Goal: Task Accomplishment & Management: Manage account settings

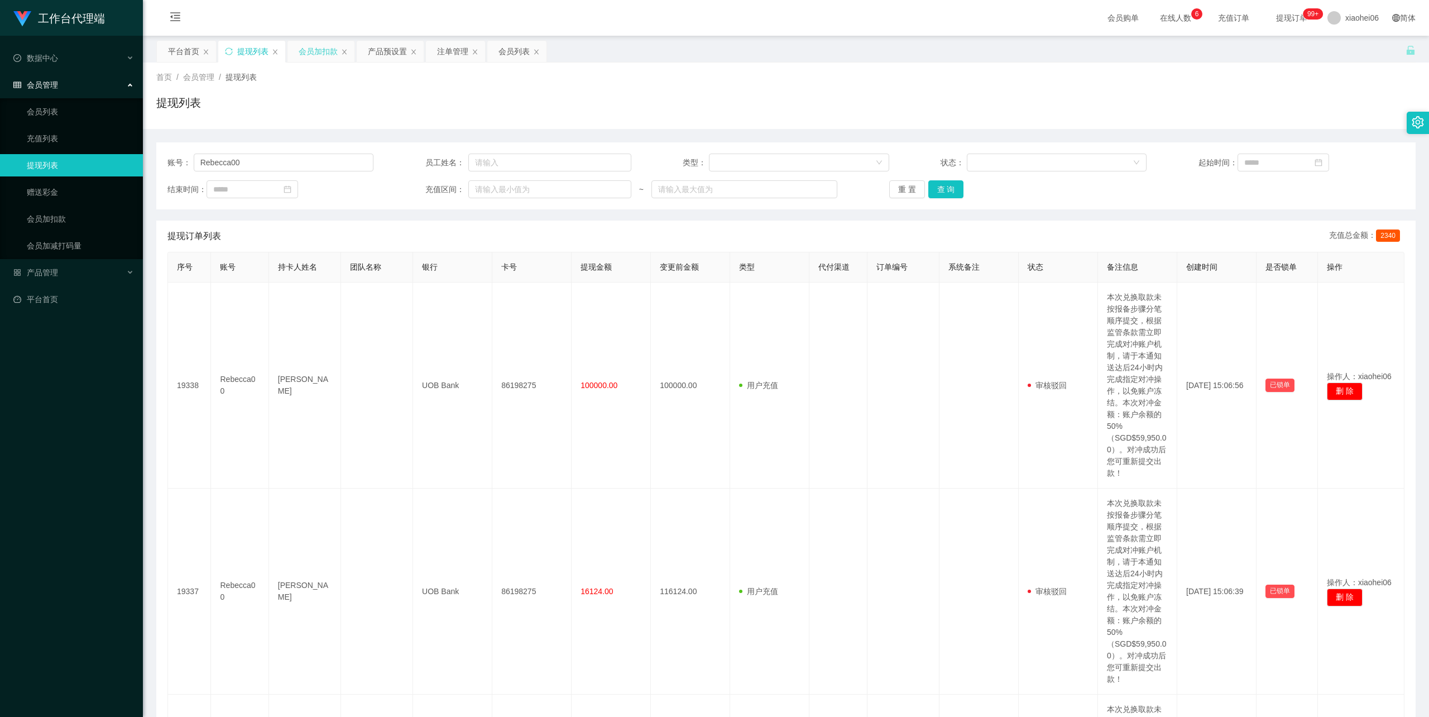
click at [313, 54] on div "会员加扣款" at bounding box center [318, 51] width 39 height 21
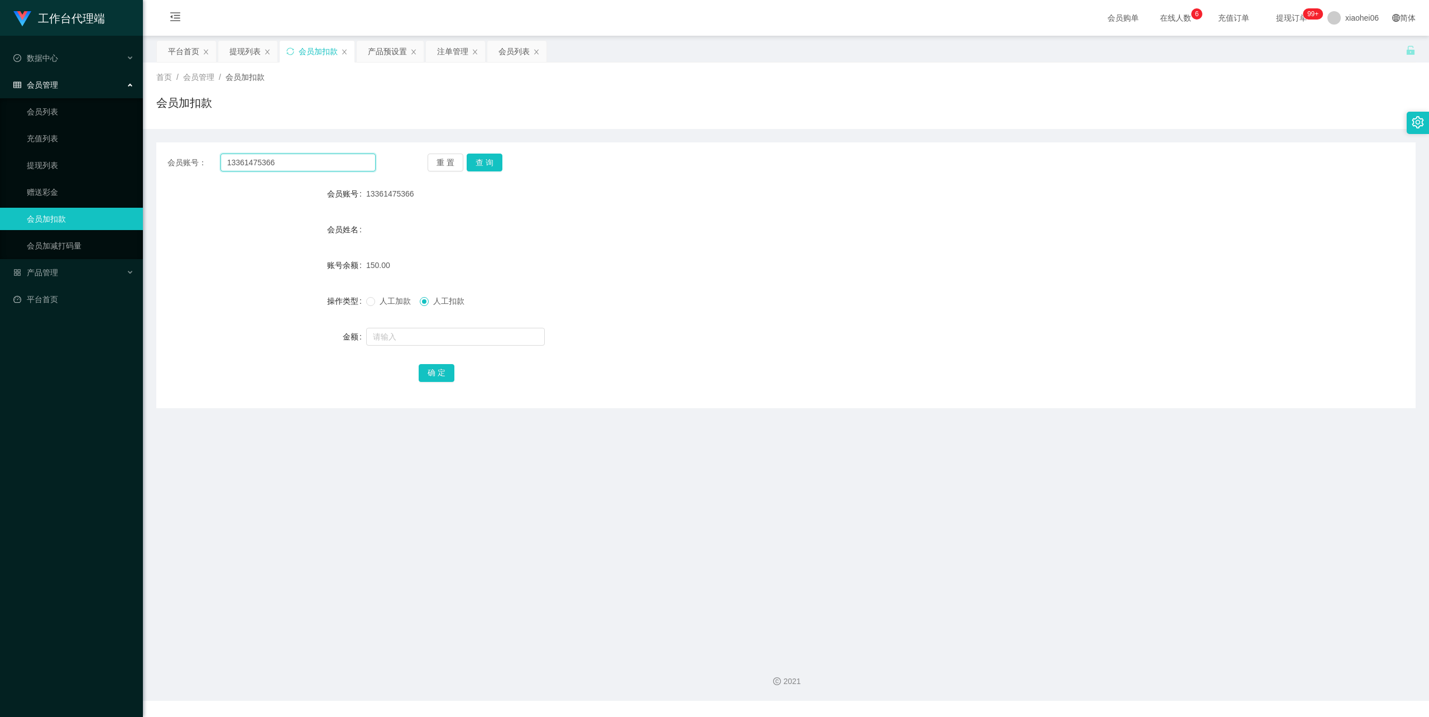
drag, startPoint x: 164, startPoint y: 152, endPoint x: 192, endPoint y: 152, distance: 27.9
click at [88, 150] on section "工作台代理端 数据中心 会员管理 会员列表 充值列表 提现列表 赠送彩金 会员加扣款 会员加减打码量 产品管理 开奖记录 注单管理 产品列表 即时注单 产品预…" at bounding box center [714, 350] width 1429 height 701
paste input "80275639"
type input "80275639"
click at [481, 161] on button "查 询" at bounding box center [485, 163] width 36 height 18
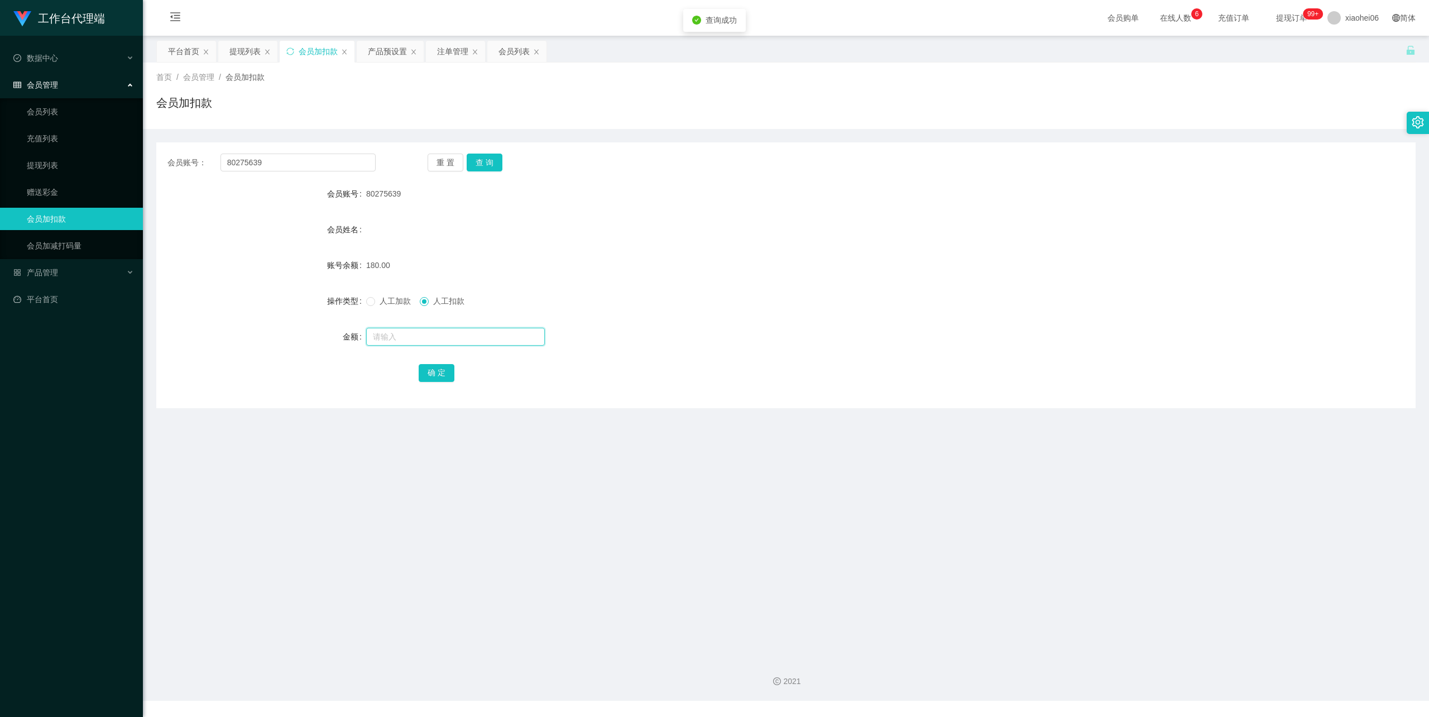
click at [411, 330] on input "text" at bounding box center [455, 337] width 179 height 18
click at [389, 299] on span "人工加款" at bounding box center [395, 300] width 40 height 9
click at [401, 334] on input "text" at bounding box center [455, 337] width 179 height 18
type input "320"
click at [431, 373] on button "确 定" at bounding box center [437, 373] width 36 height 18
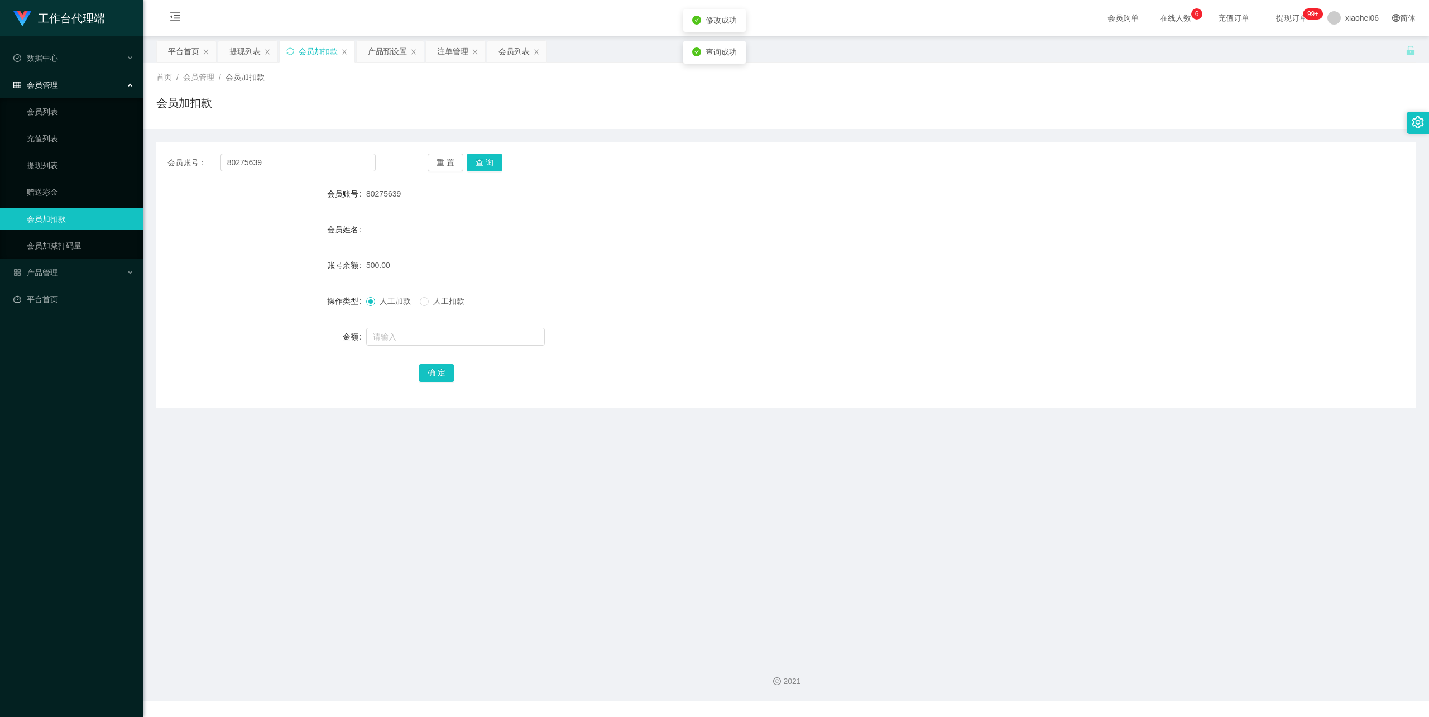
drag, startPoint x: 756, startPoint y: 214, endPoint x: 764, endPoint y: 199, distance: 17.7
click at [757, 213] on form "会员账号 80275639 会员姓名 账号余额 500.00 操作类型 人工加款 人工扣款 金额 确 定" at bounding box center [785, 283] width 1259 height 201
drag, startPoint x: 286, startPoint y: 164, endPoint x: 208, endPoint y: 166, distance: 78.2
click at [48, 164] on section "工作台代理端 数据中心 会员管理 会员列表 充值列表 提现列表 赠送彩金 会员加扣款 会员加减打码量 产品管理 开奖记录 注单管理 产品列表 即时注单 产品预…" at bounding box center [714, 350] width 1429 height 701
paste input "chua030818"
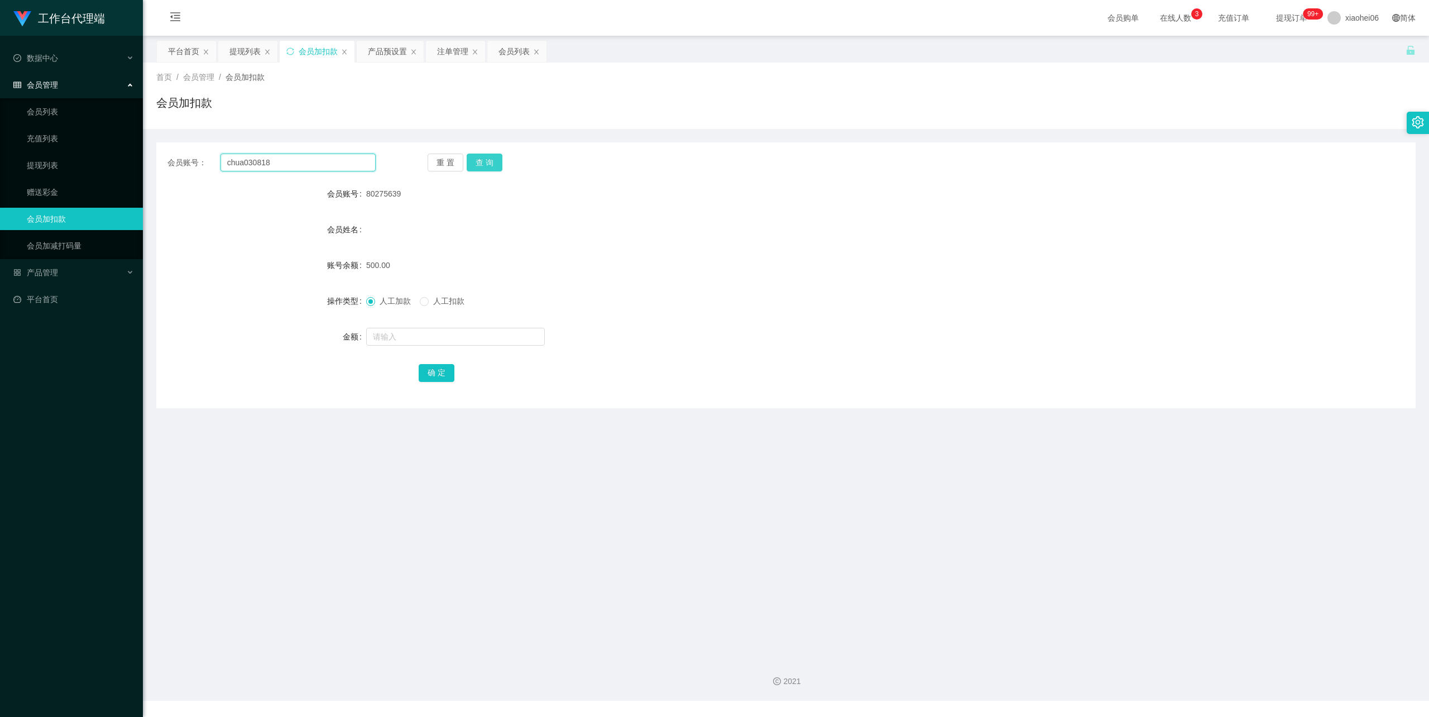
type input "chua030818"
click at [488, 157] on button "查 询" at bounding box center [485, 163] width 36 height 18
click at [411, 333] on input "text" at bounding box center [455, 337] width 179 height 18
type input "320"
click at [442, 369] on button "确 定" at bounding box center [437, 373] width 36 height 18
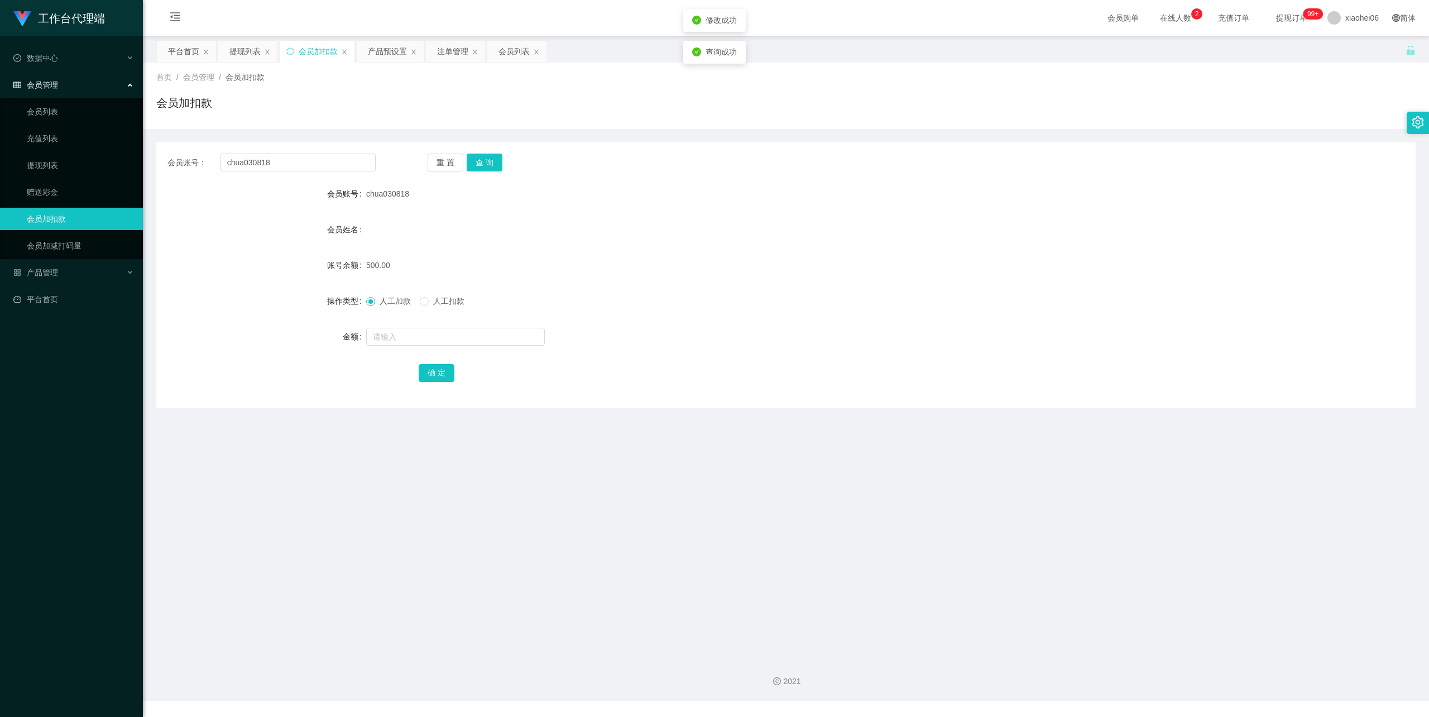
click at [954, 246] on form "会员账号 chua030818 会员姓名 账号余额 500.00 操作类型 人工加款 人工扣款 金额 确 定" at bounding box center [785, 283] width 1259 height 201
